Goal: Book appointment/travel/reservation

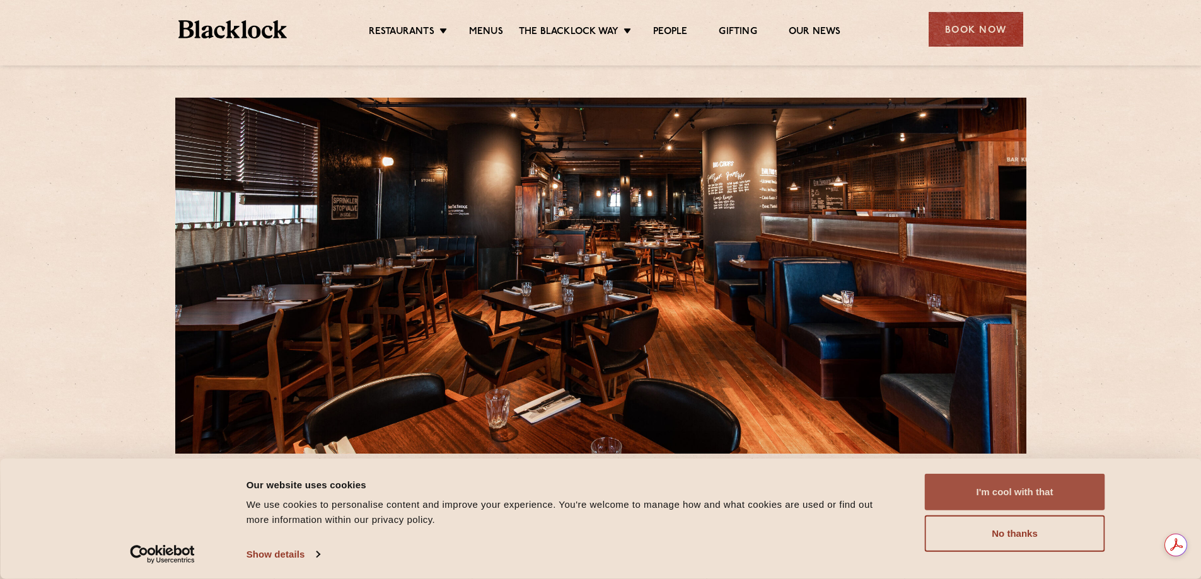
click at [984, 494] on button "I'm cool with that" at bounding box center [1015, 492] width 180 height 37
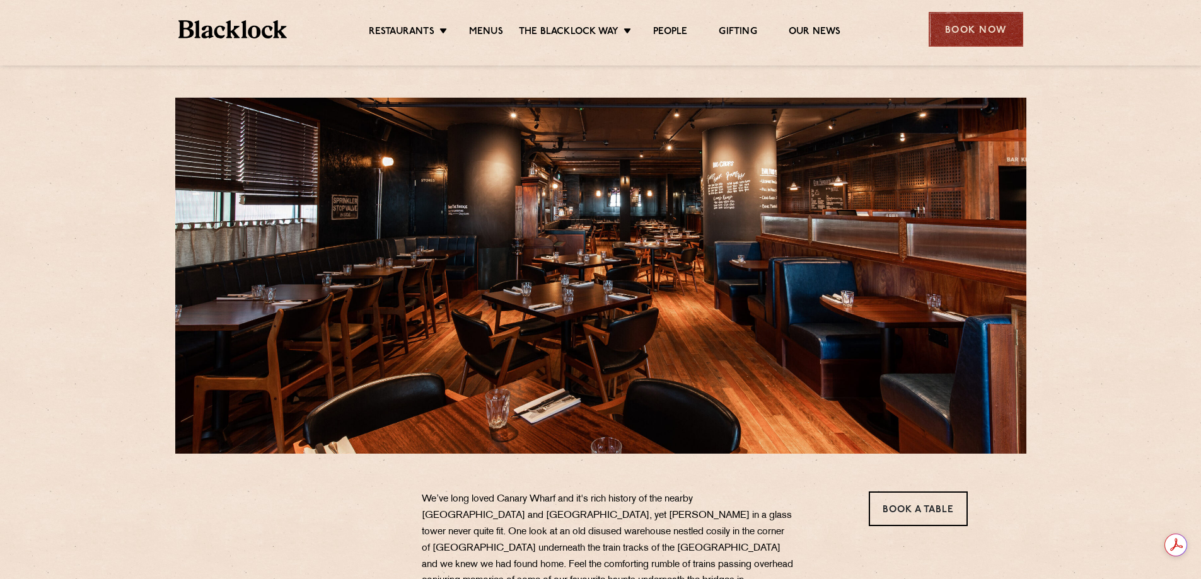
click at [939, 29] on div "Book Now" at bounding box center [976, 29] width 95 height 35
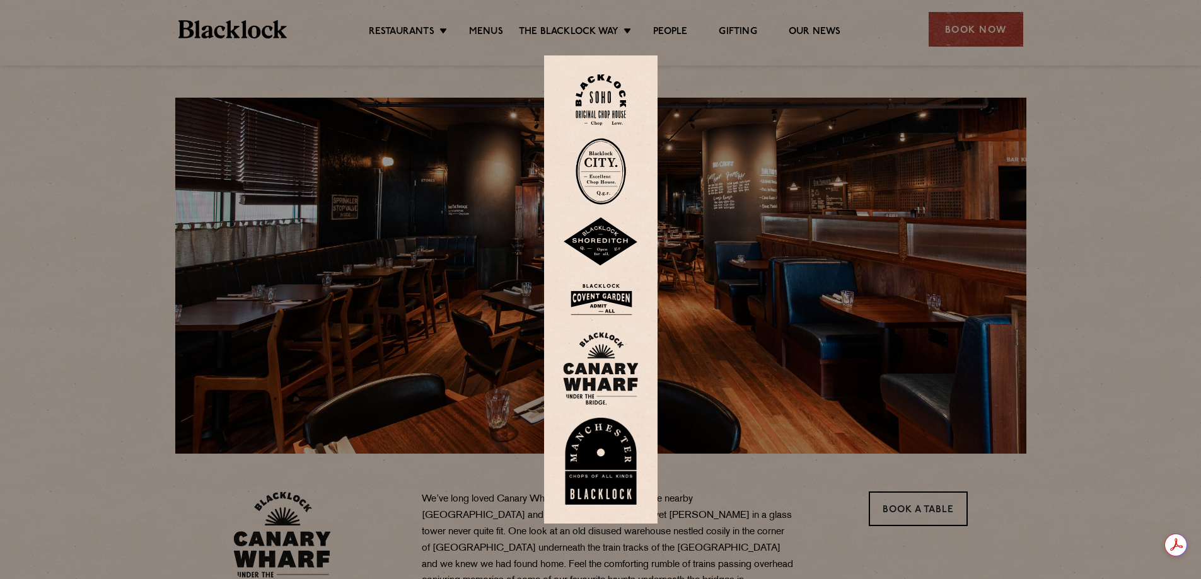
click at [618, 365] on img at bounding box center [601, 368] width 76 height 73
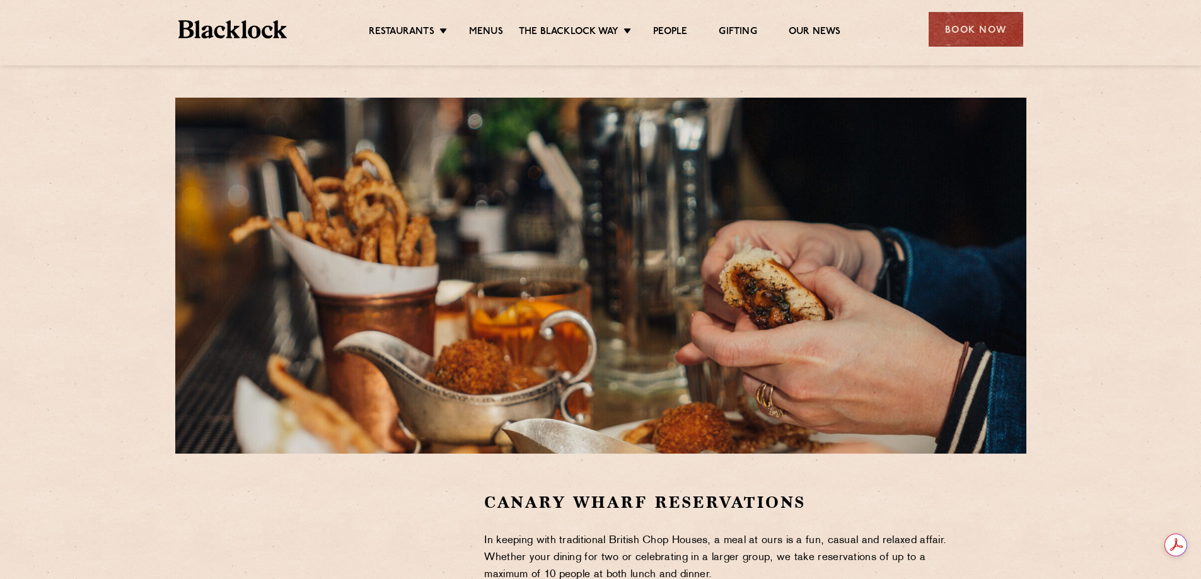
scroll to position [243, 0]
